Goal: Complete application form

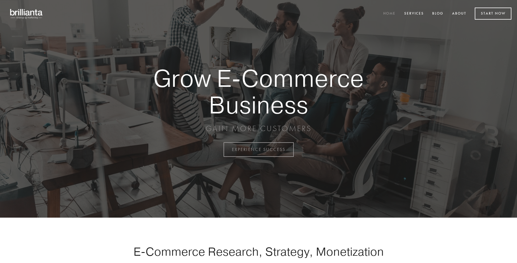
scroll to position [1466, 0]
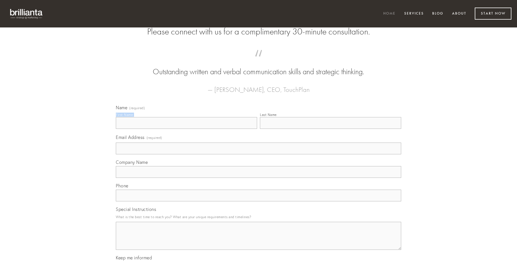
type input "[PERSON_NAME]"
click at [330, 129] on input "Last Name" at bounding box center [330, 123] width 141 height 12
type input "[PERSON_NAME]"
click at [258, 154] on input "Email Address (required)" at bounding box center [258, 148] width 285 height 12
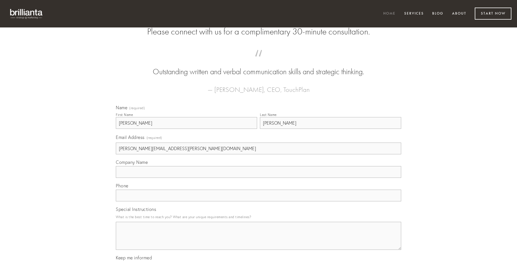
type input "[PERSON_NAME][EMAIL_ADDRESS][PERSON_NAME][DOMAIN_NAME]"
click at [258, 178] on input "Company Name" at bounding box center [258, 172] width 285 height 12
type input "voluptates"
click at [258, 201] on input "text" at bounding box center [258, 195] width 285 height 12
